Goal: Transaction & Acquisition: Purchase product/service

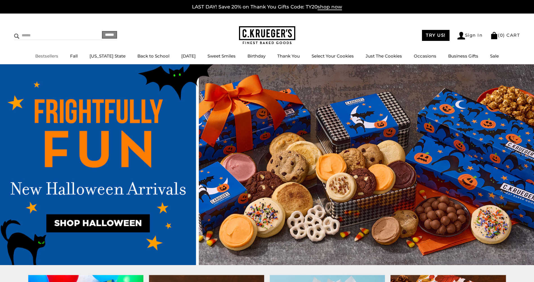
click at [28, 35] on input "Search" at bounding box center [47, 35] width 67 height 9
type input "********"
click at [102, 31] on input "******" at bounding box center [109, 35] width 15 height 8
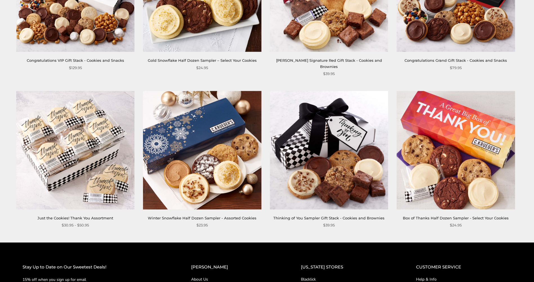
scroll to position [647, 0]
